Goal: Navigation & Orientation: Find specific page/section

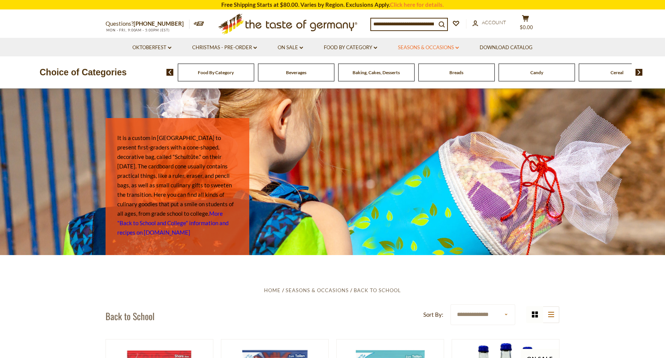
click at [455, 47] on link "Seasons & Occasions dropdown_arrow" at bounding box center [428, 48] width 61 height 8
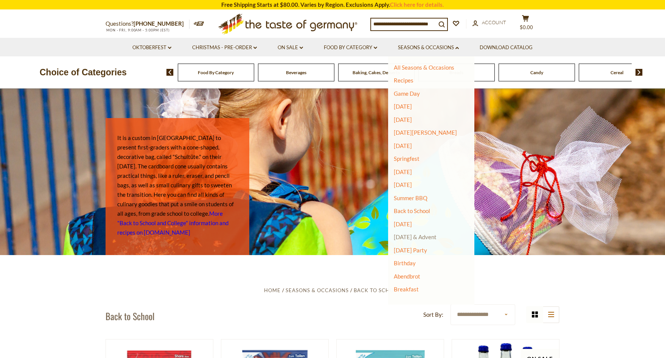
click at [409, 236] on link "[DATE] & Advent" at bounding box center [415, 236] width 43 height 7
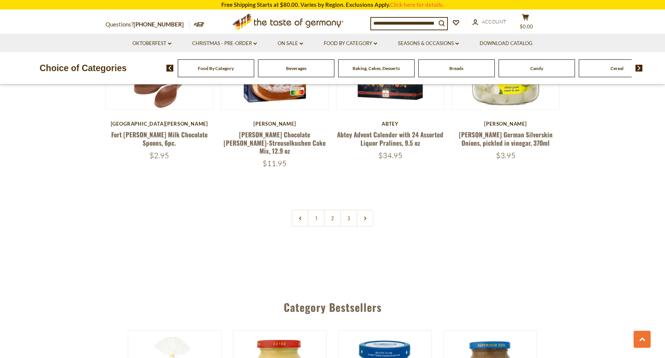
scroll to position [1810, 0]
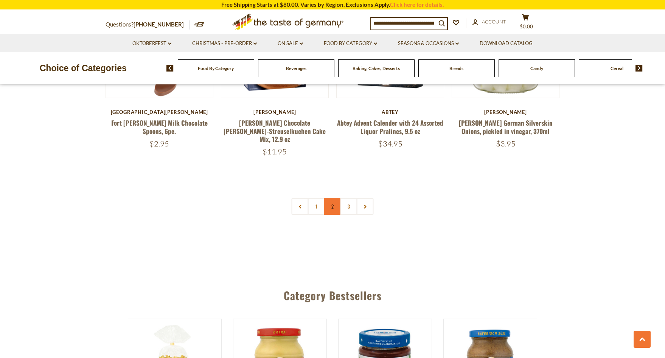
click at [331, 198] on link "2" at bounding box center [332, 206] width 17 height 17
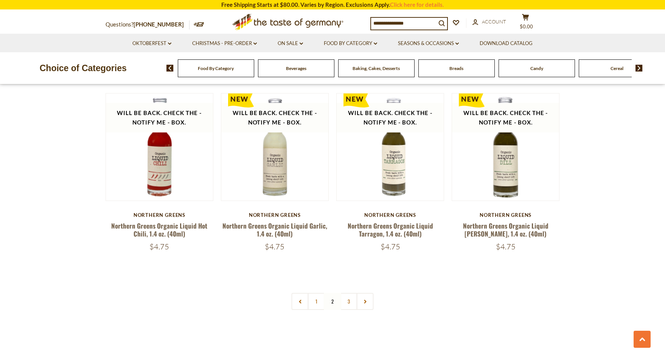
scroll to position [1737, 0]
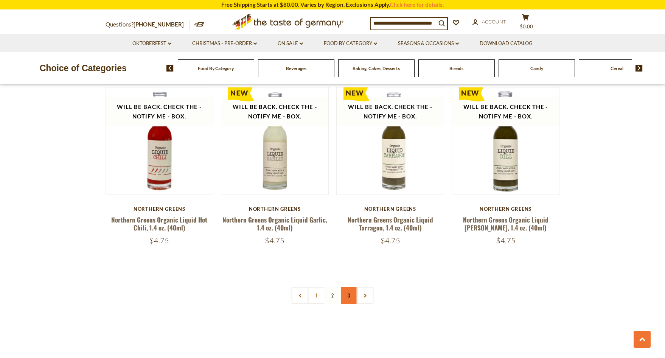
click at [347, 287] on link "3" at bounding box center [348, 295] width 17 height 17
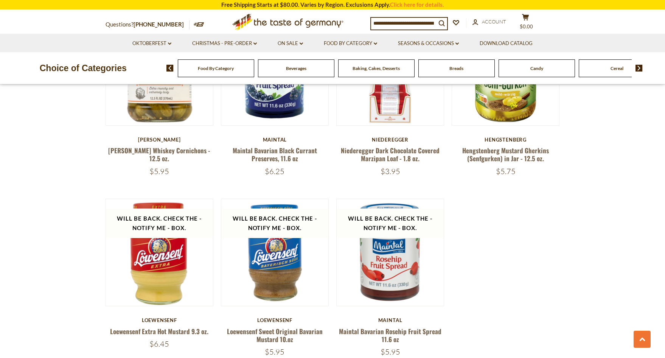
scroll to position [0, 0]
